Goal: Book appointment/travel/reservation

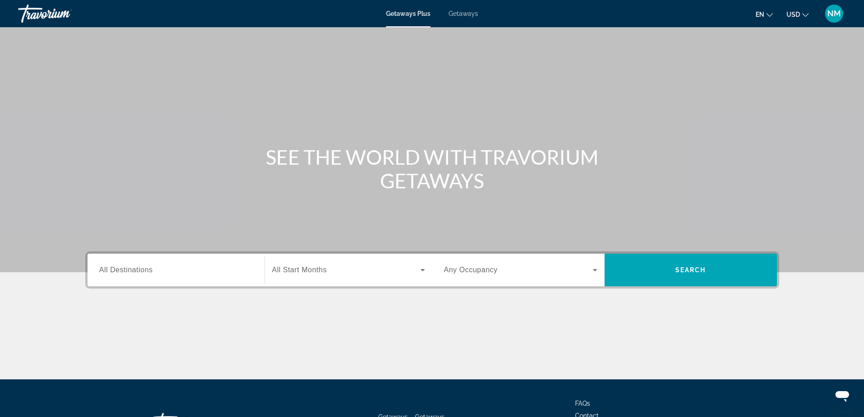
click at [469, 15] on span "Getaways" at bounding box center [463, 13] width 29 height 7
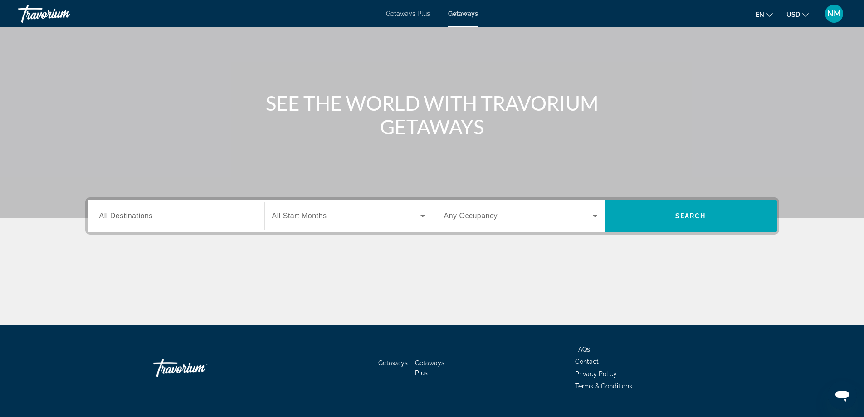
scroll to position [73, 0]
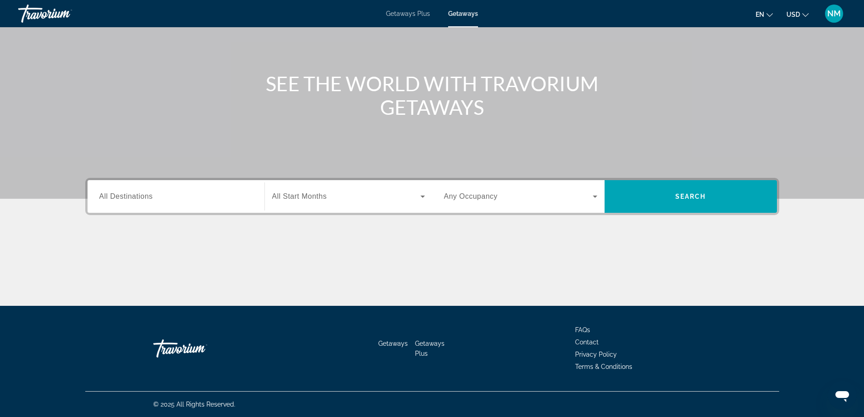
click at [140, 199] on span "All Destinations" at bounding box center [126, 196] width 54 height 8
click at [140, 199] on input "Destination All Destinations" at bounding box center [175, 196] width 153 height 11
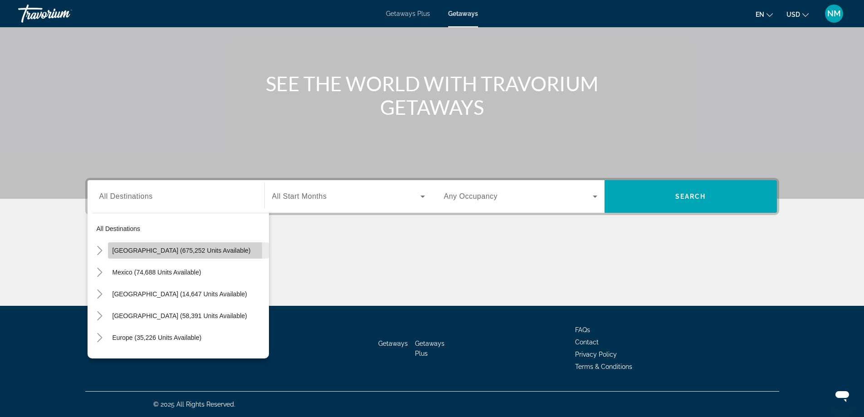
click at [128, 251] on span "[GEOGRAPHIC_DATA] (675,252 units available)" at bounding box center [181, 250] width 138 height 7
type input "**********"
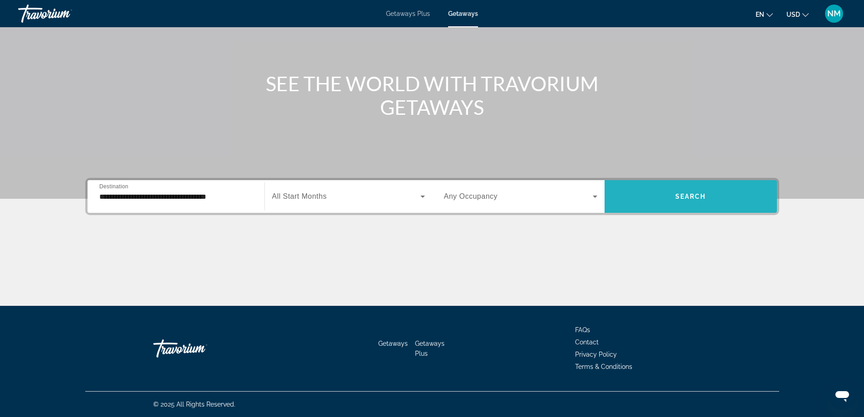
click at [686, 197] on span "Search" at bounding box center [690, 196] width 31 height 7
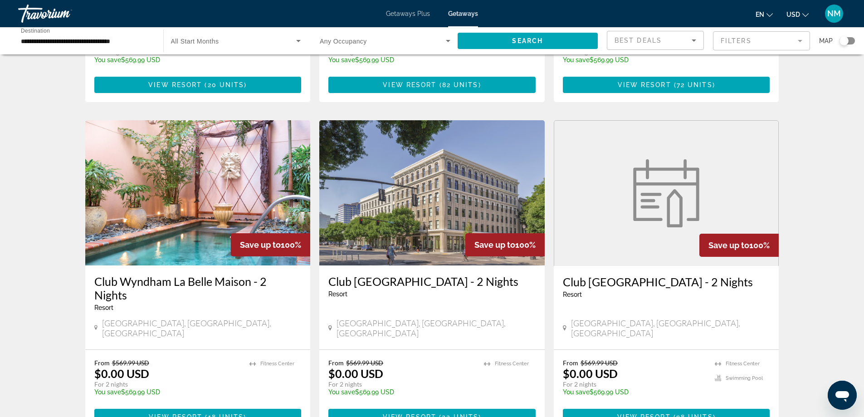
scroll to position [1078, 0]
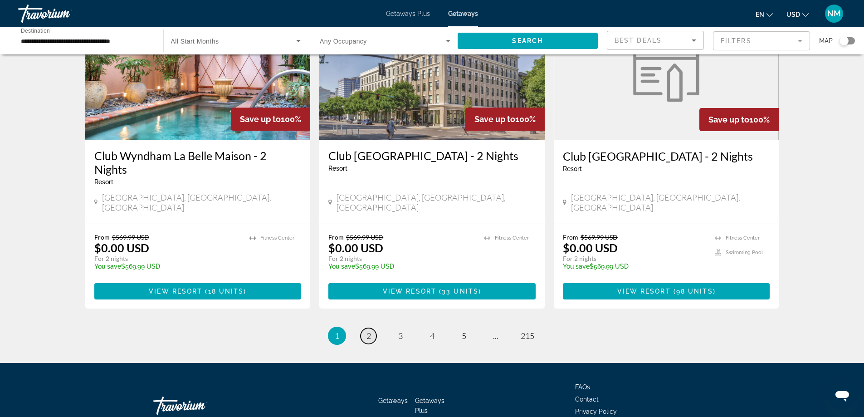
click at [370, 331] on span "2" at bounding box center [369, 336] width 5 height 10
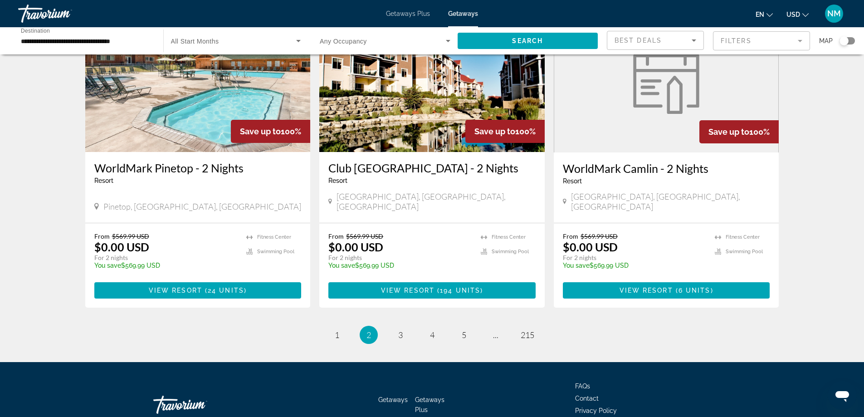
scroll to position [1089, 0]
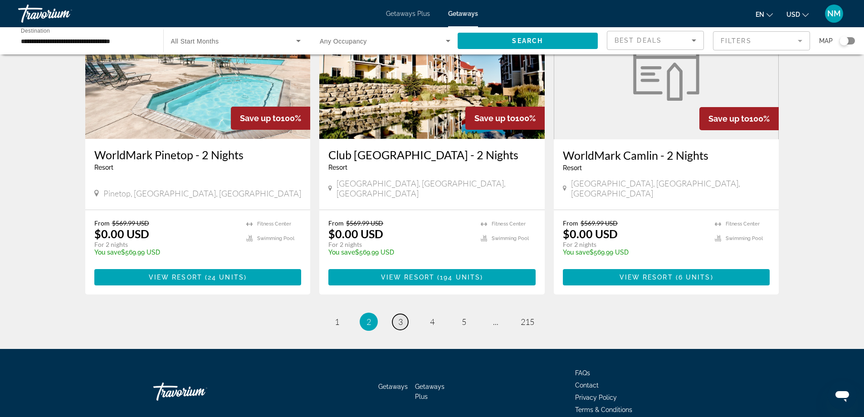
click at [401, 317] on span "3" at bounding box center [400, 322] width 5 height 10
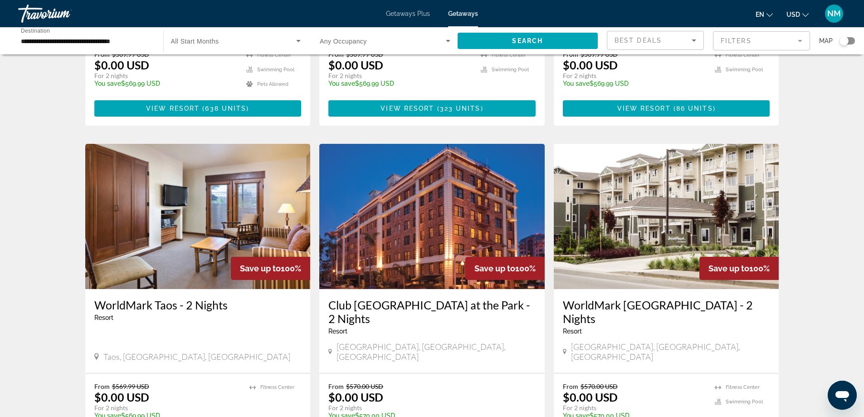
scroll to position [953, 0]
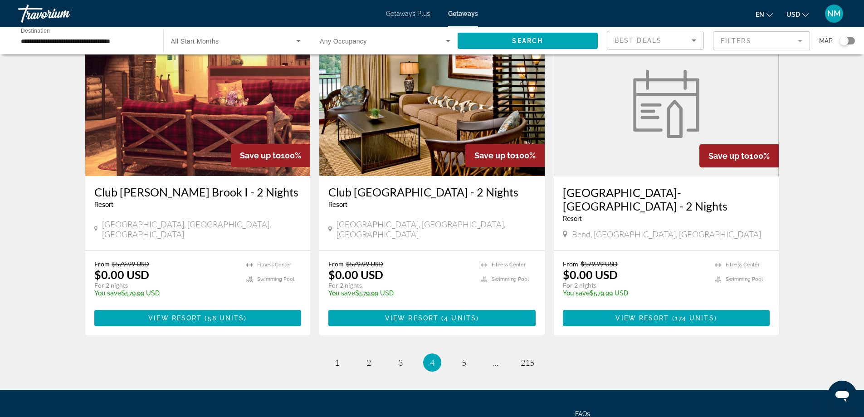
scroll to position [1089, 0]
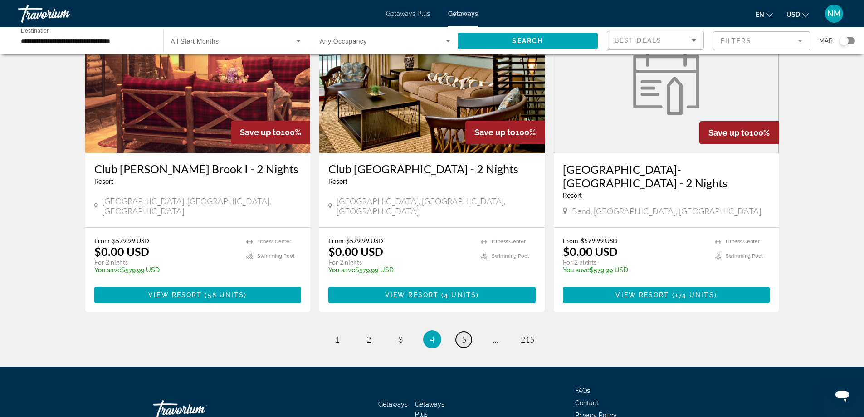
click at [463, 334] on span "5" at bounding box center [464, 339] width 5 height 10
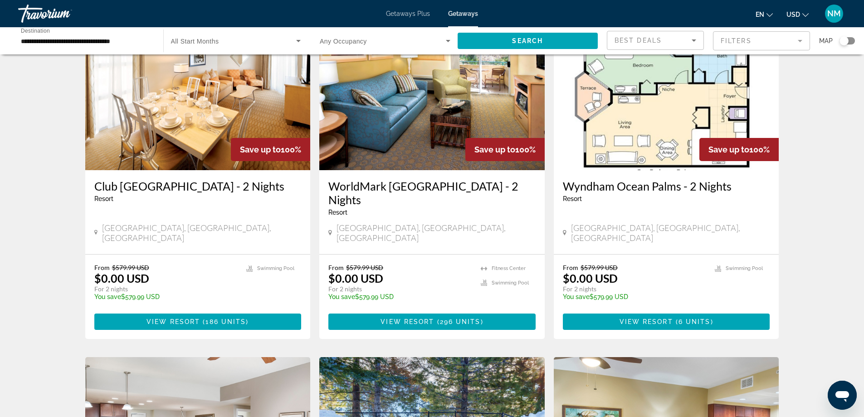
scroll to position [408, 0]
